Goal: Check status: Check status

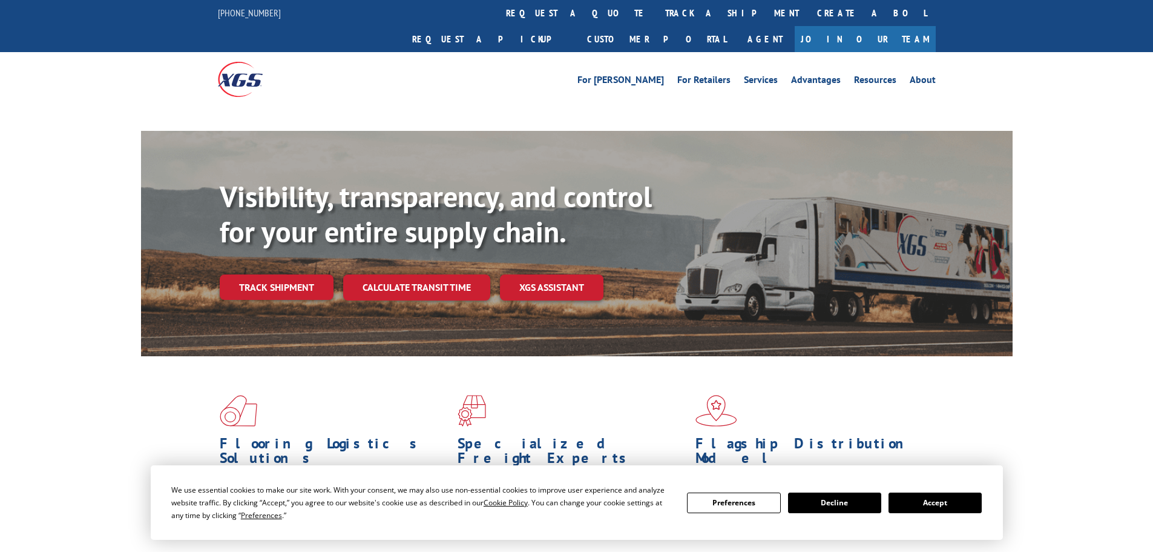
click at [927, 509] on button "Accept" at bounding box center [935, 502] width 93 height 21
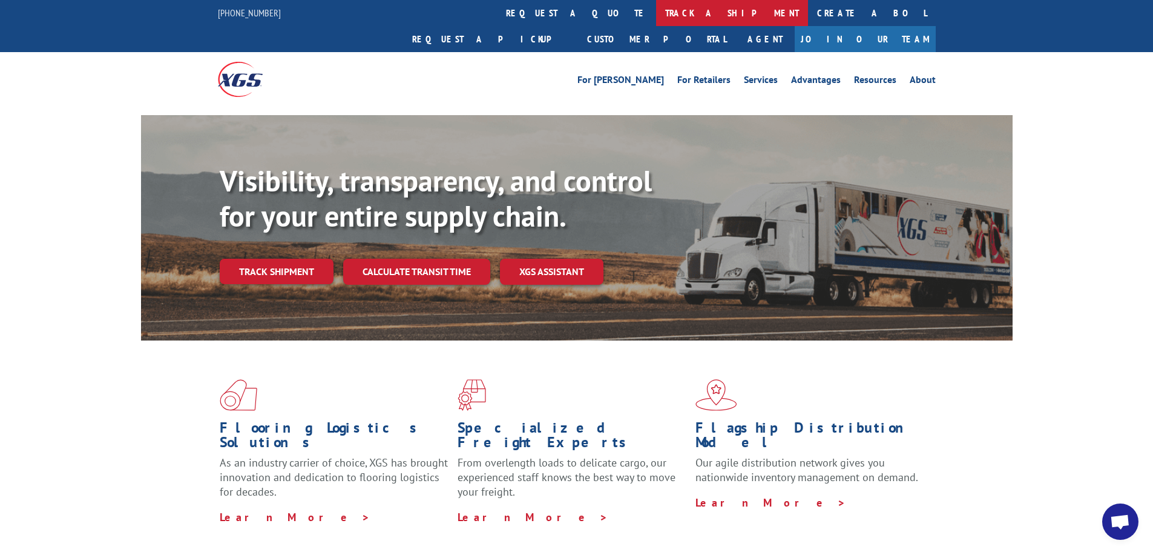
click at [656, 16] on link "track a shipment" at bounding box center [732, 13] width 152 height 26
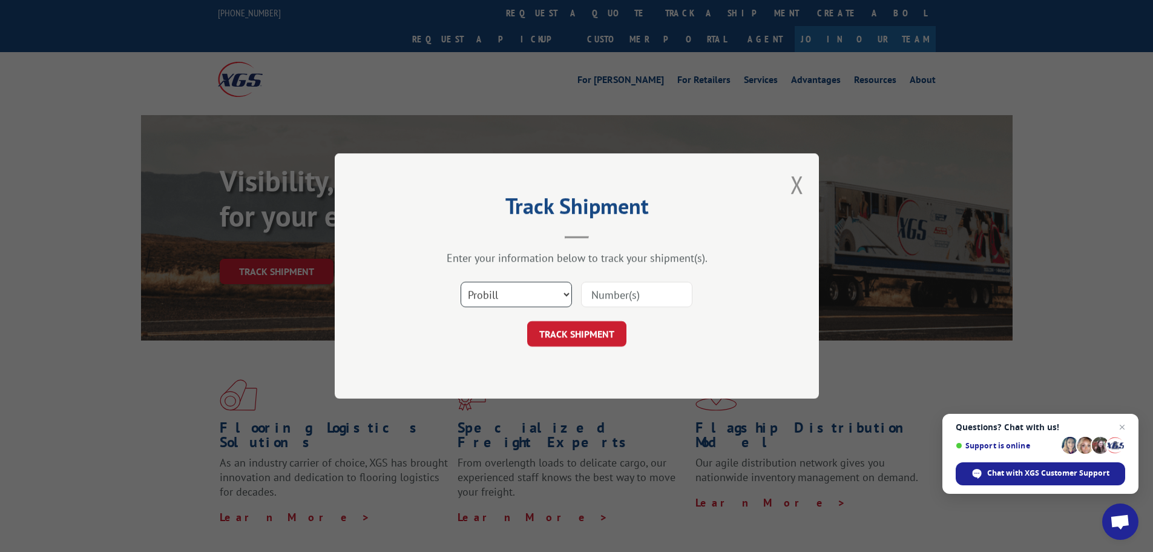
click at [506, 296] on select "Select category... Probill BOL PO" at bounding box center [516, 294] width 111 height 25
select select "bol"
click at [461, 282] on select "Select category... Probill BOL PO" at bounding box center [516, 294] width 111 height 25
click at [615, 295] on input at bounding box center [636, 294] width 111 height 25
paste input "7051817"
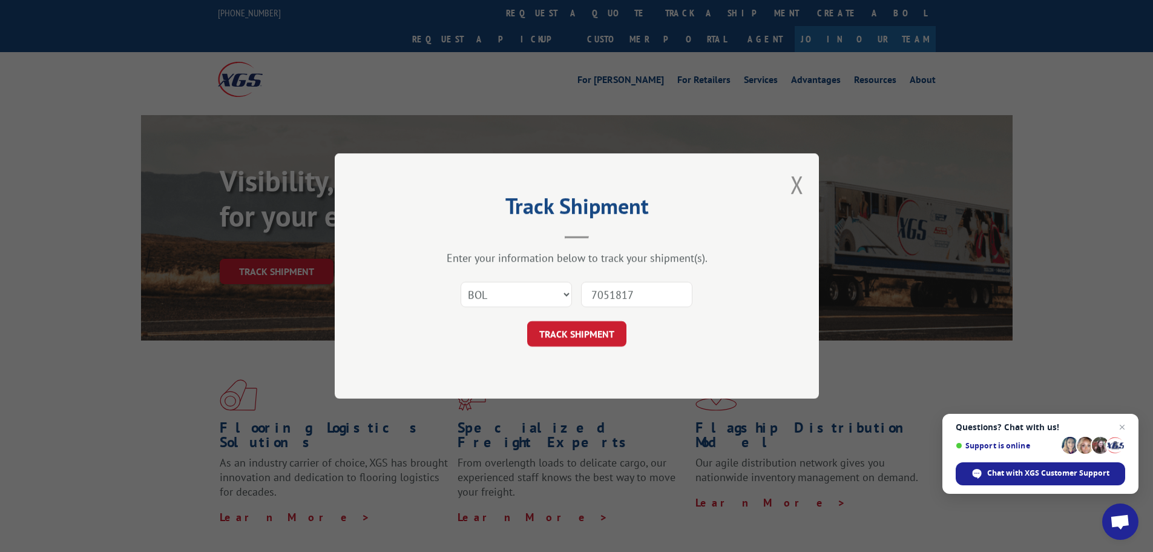
type input "7051817"
click at [573, 338] on button "TRACK SHIPMENT" at bounding box center [576, 333] width 99 height 25
